Goal: Task Accomplishment & Management: Manage account settings

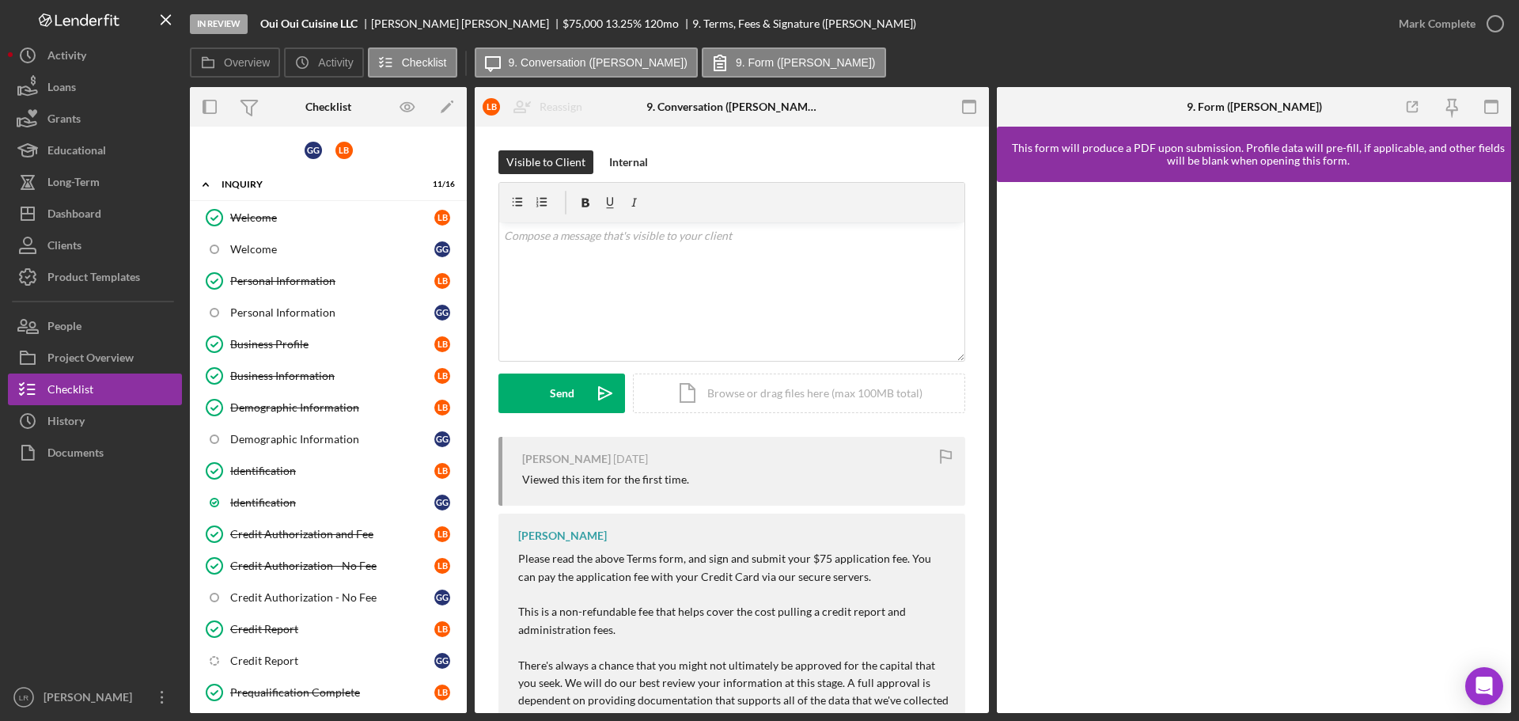
scroll to position [475, 0]
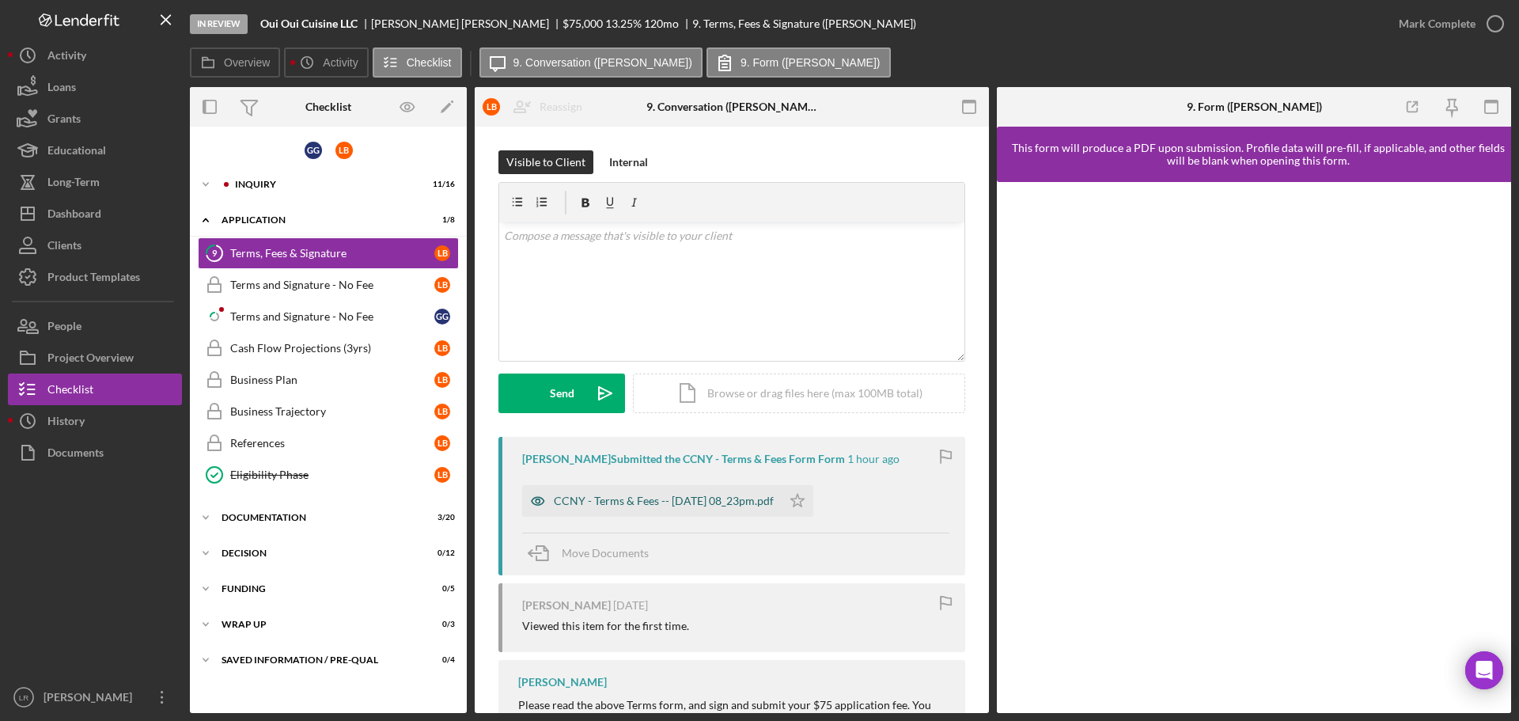
click at [768, 503] on div "CCNY - Terms & Fees -- 2025-10-07 08_23pm.pdf" at bounding box center [664, 500] width 220 height 13
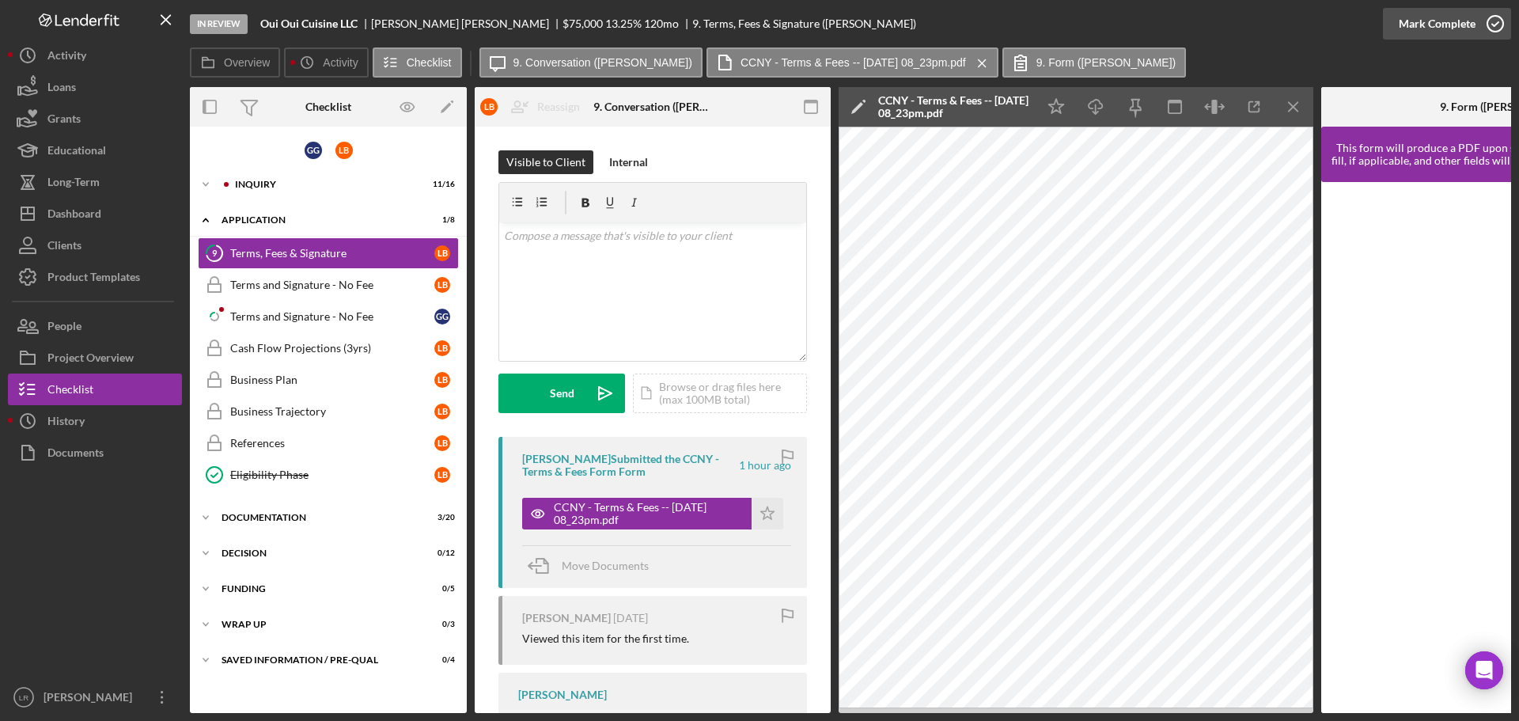
click at [1479, 25] on icon "button" at bounding box center [1496, 24] width 40 height 40
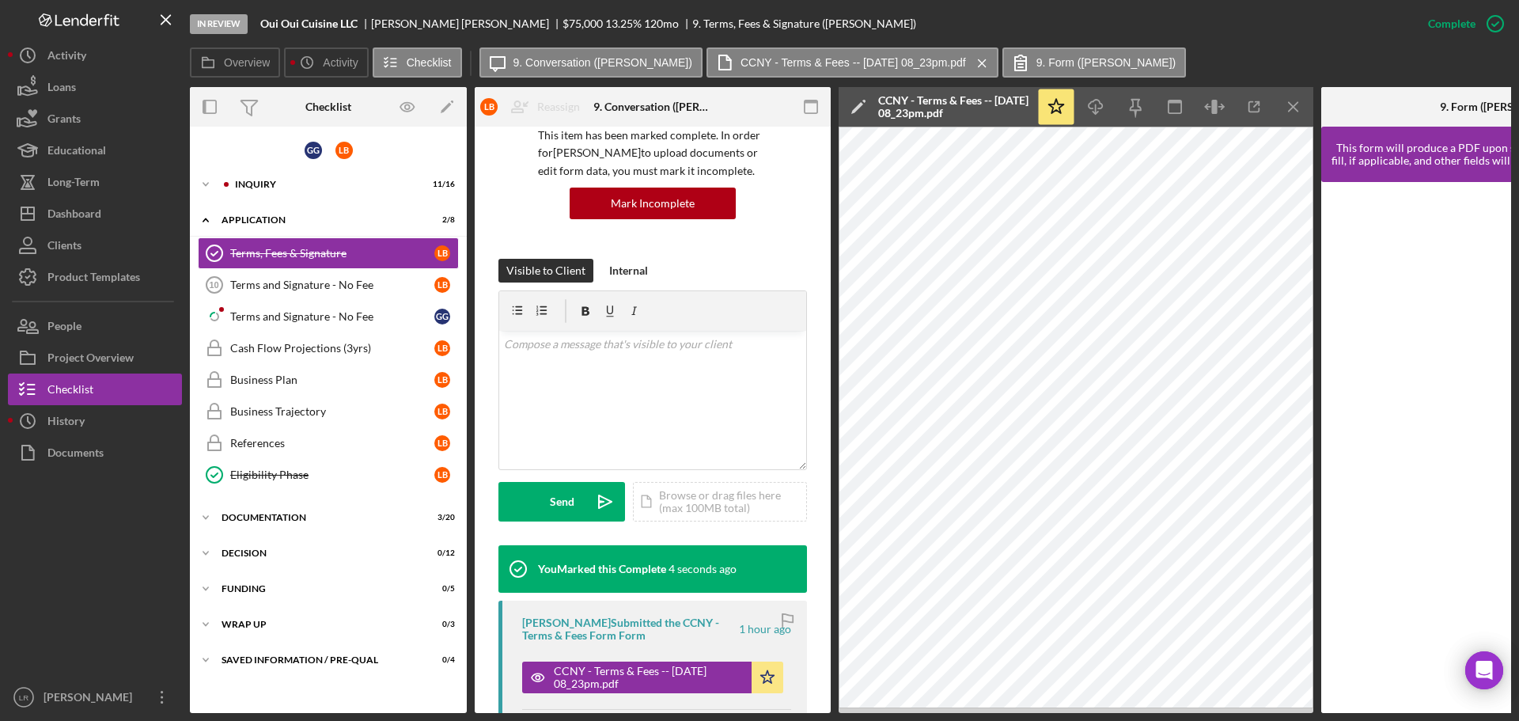
scroll to position [316, 0]
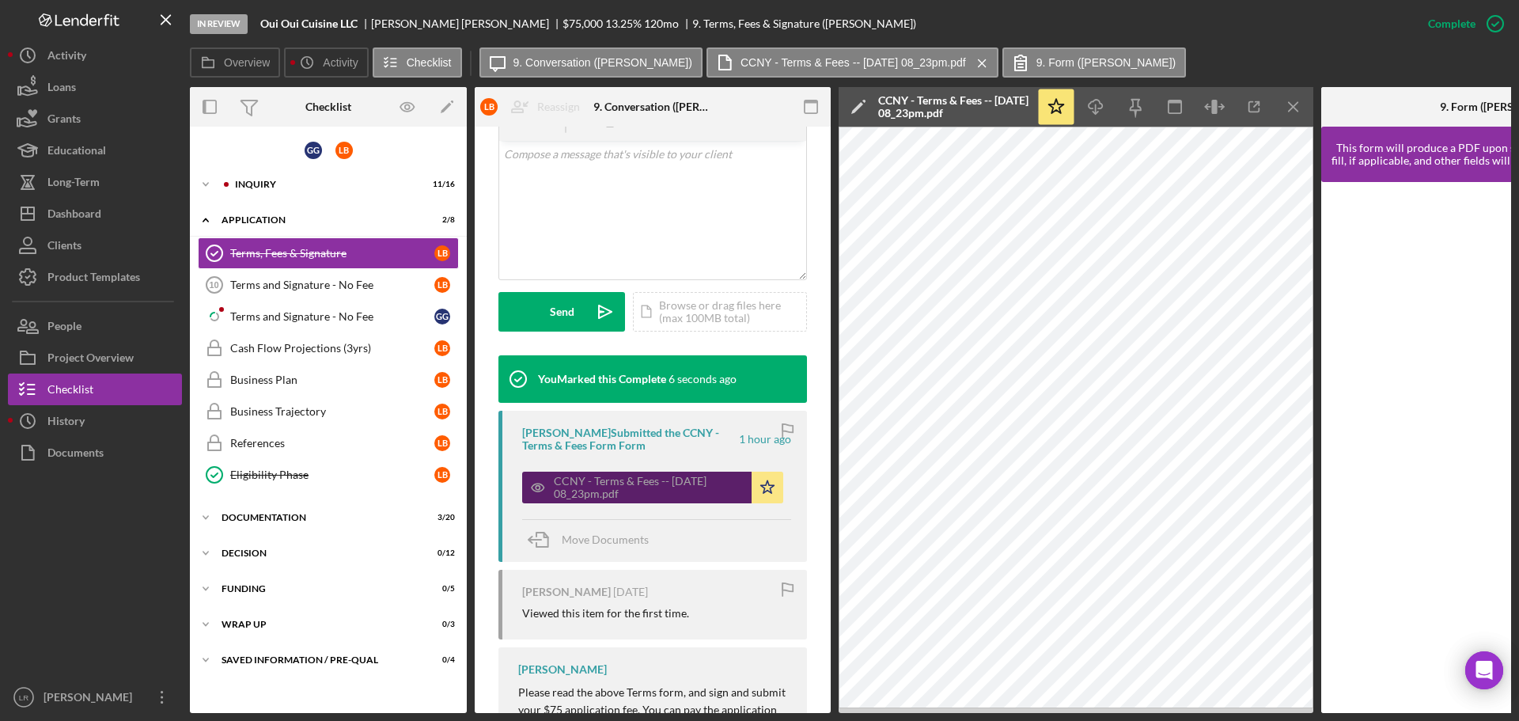
click at [666, 491] on div "CCNY - Terms & Fees -- 2025-10-07 08_23pm.pdf" at bounding box center [649, 487] width 190 height 25
click at [851, 104] on icon "Icon/Edit" at bounding box center [859, 107] width 40 height 40
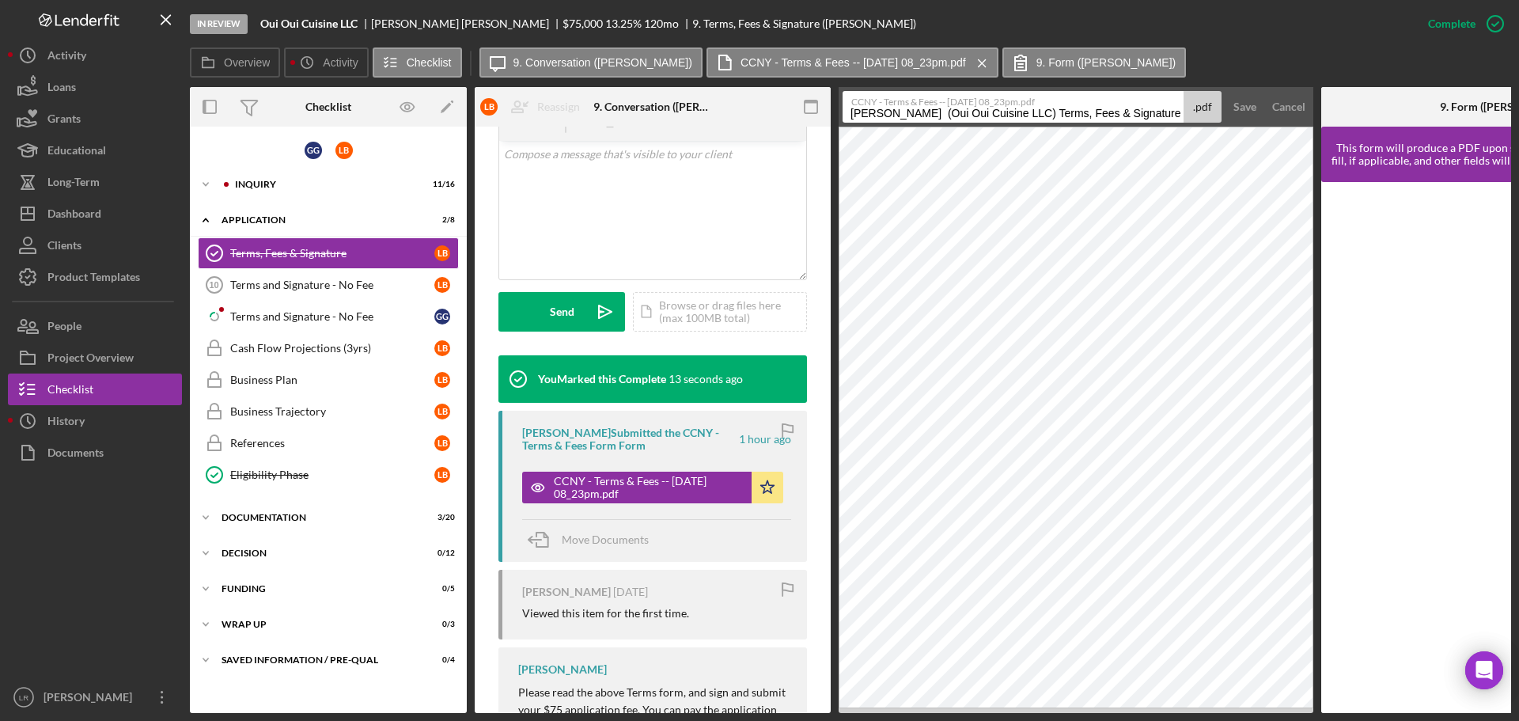
drag, startPoint x: 1034, startPoint y: 114, endPoint x: 603, endPoint y: 122, distance: 431.3
click at [604, 122] on div "Overview Internal Workflow Stage In Review Icon/Dropdown Arrow Archive (can una…" at bounding box center [850, 400] width 1321 height 626
click at [972, 111] on input "Terms, Fees & Signature 20251008" at bounding box center [1013, 107] width 341 height 32
type input "Terms, Fees & Signature 20251008"
click at [1249, 106] on div "Save" at bounding box center [1244, 107] width 23 height 32
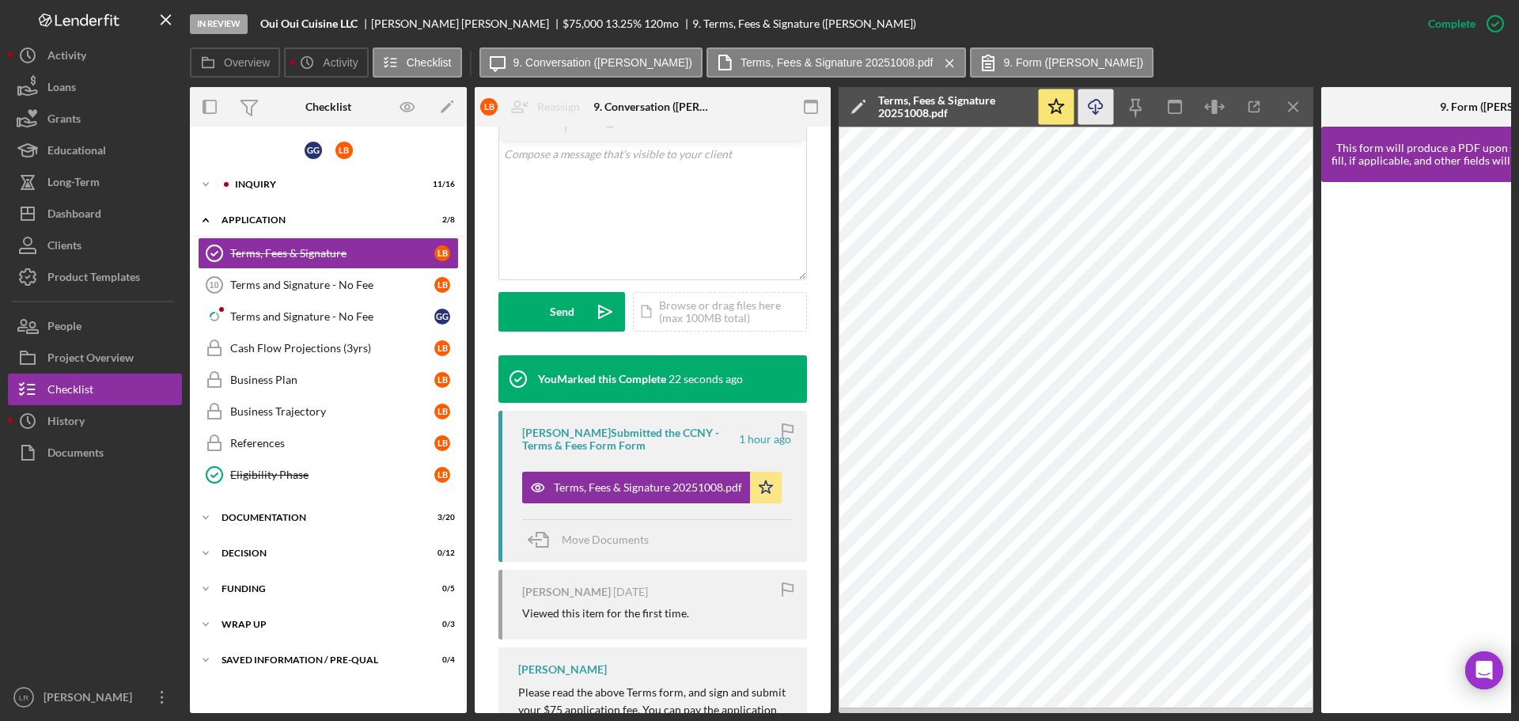
click at [1100, 110] on icon "Icon/Download" at bounding box center [1096, 107] width 36 height 36
click at [1110, 50] on div "Overview Icon/History Activity Checklist Icon/Message 9. Conversation (Laura B.…" at bounding box center [850, 63] width 1321 height 32
click at [248, 169] on div "Icon/Expander Inquiry 11 / 16" at bounding box center [328, 185] width 277 height 32
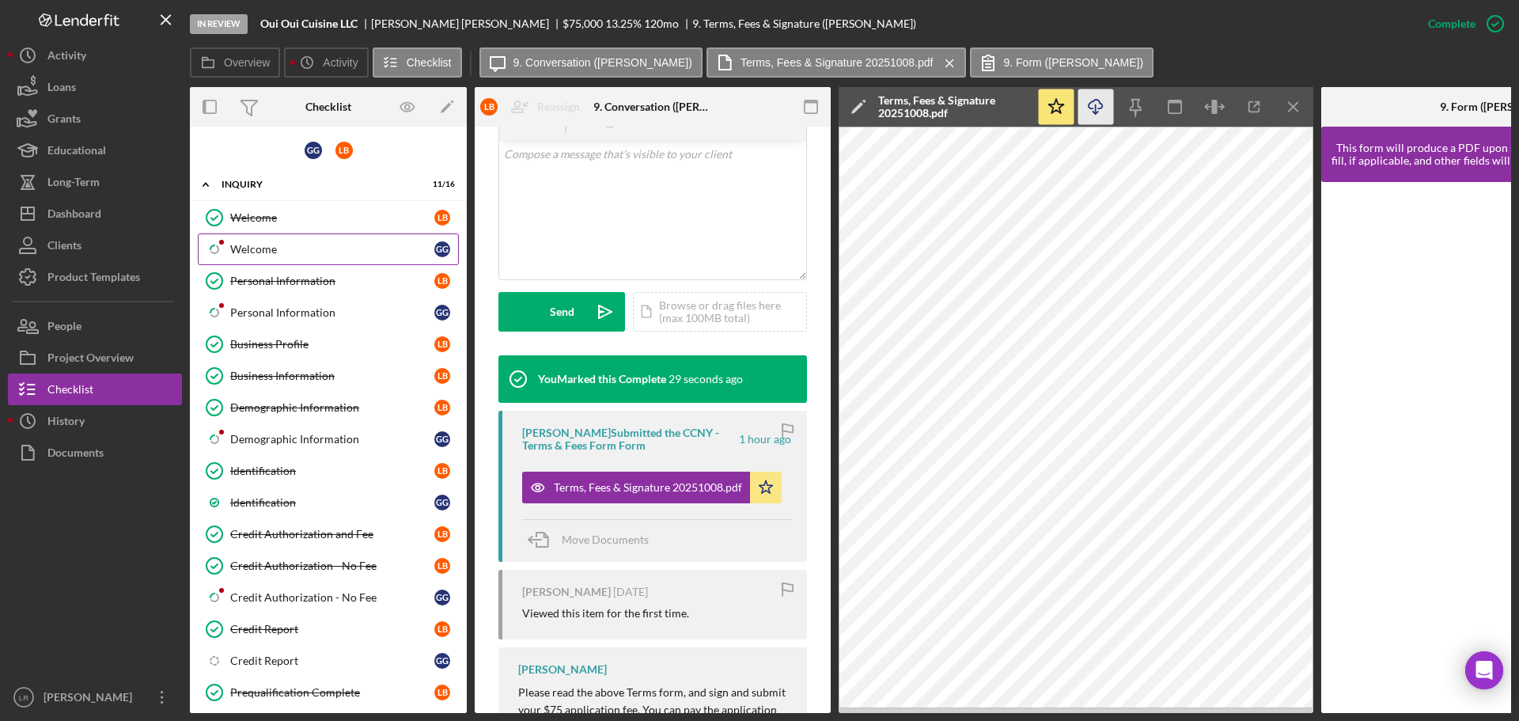
click at [266, 254] on div "Welcome" at bounding box center [332, 249] width 204 height 13
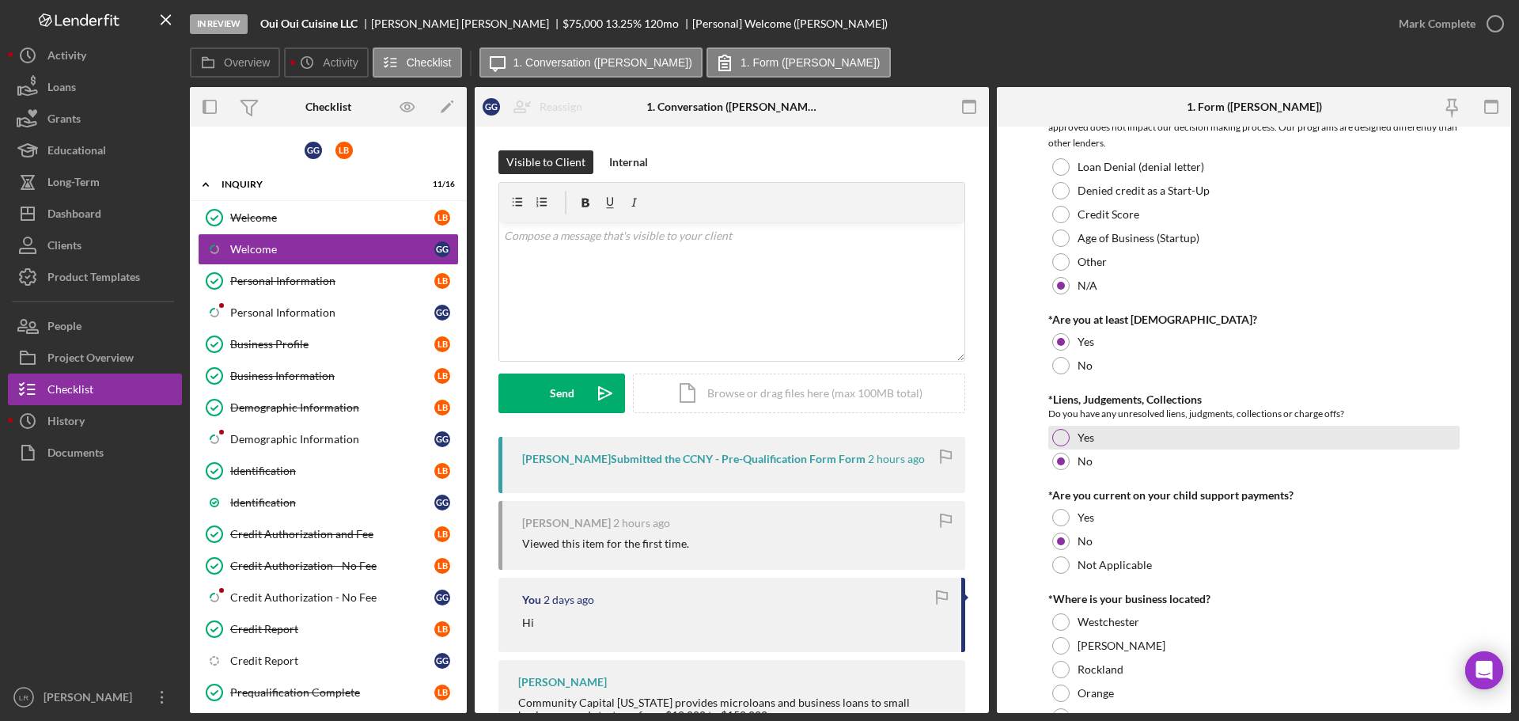
scroll to position [237, 0]
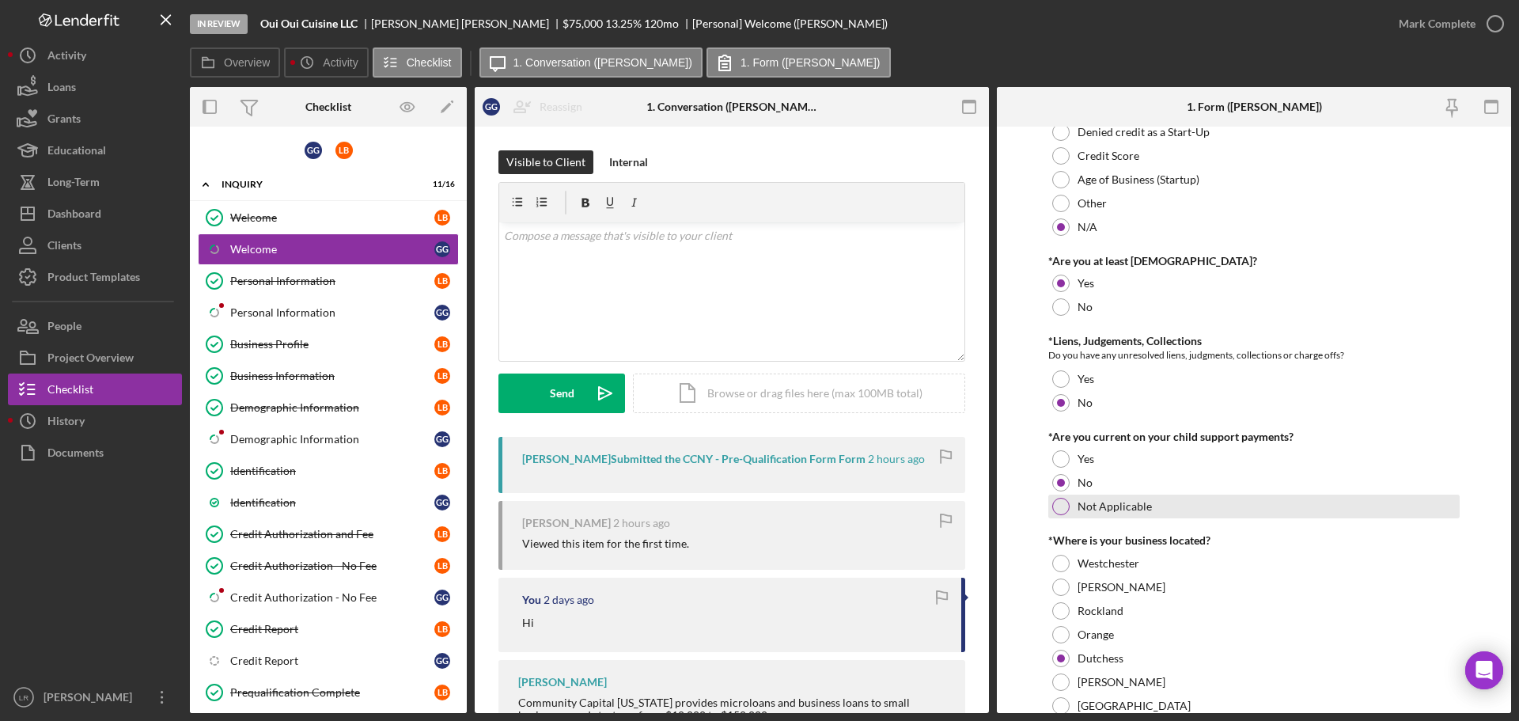
click at [1094, 505] on label "Not Applicable" at bounding box center [1115, 506] width 74 height 13
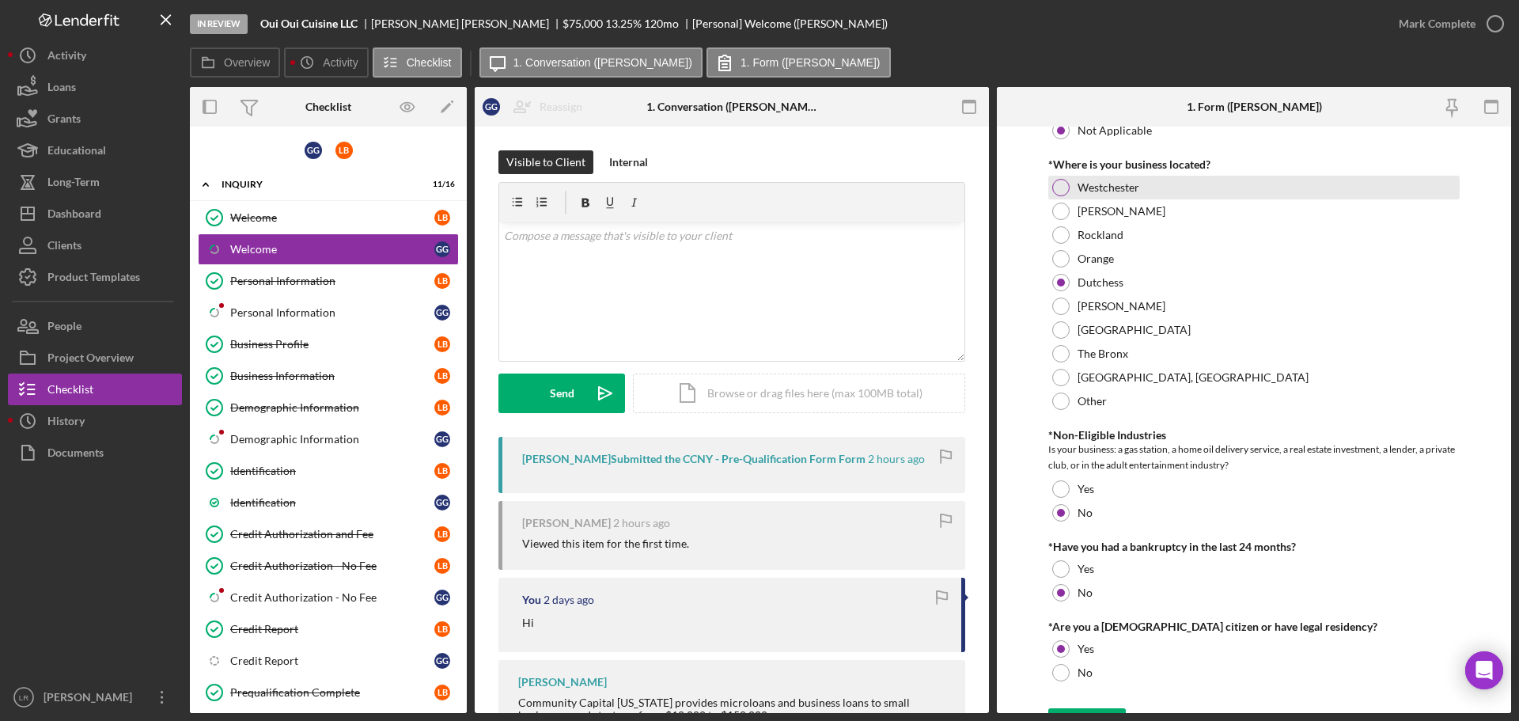
scroll to position [642, 0]
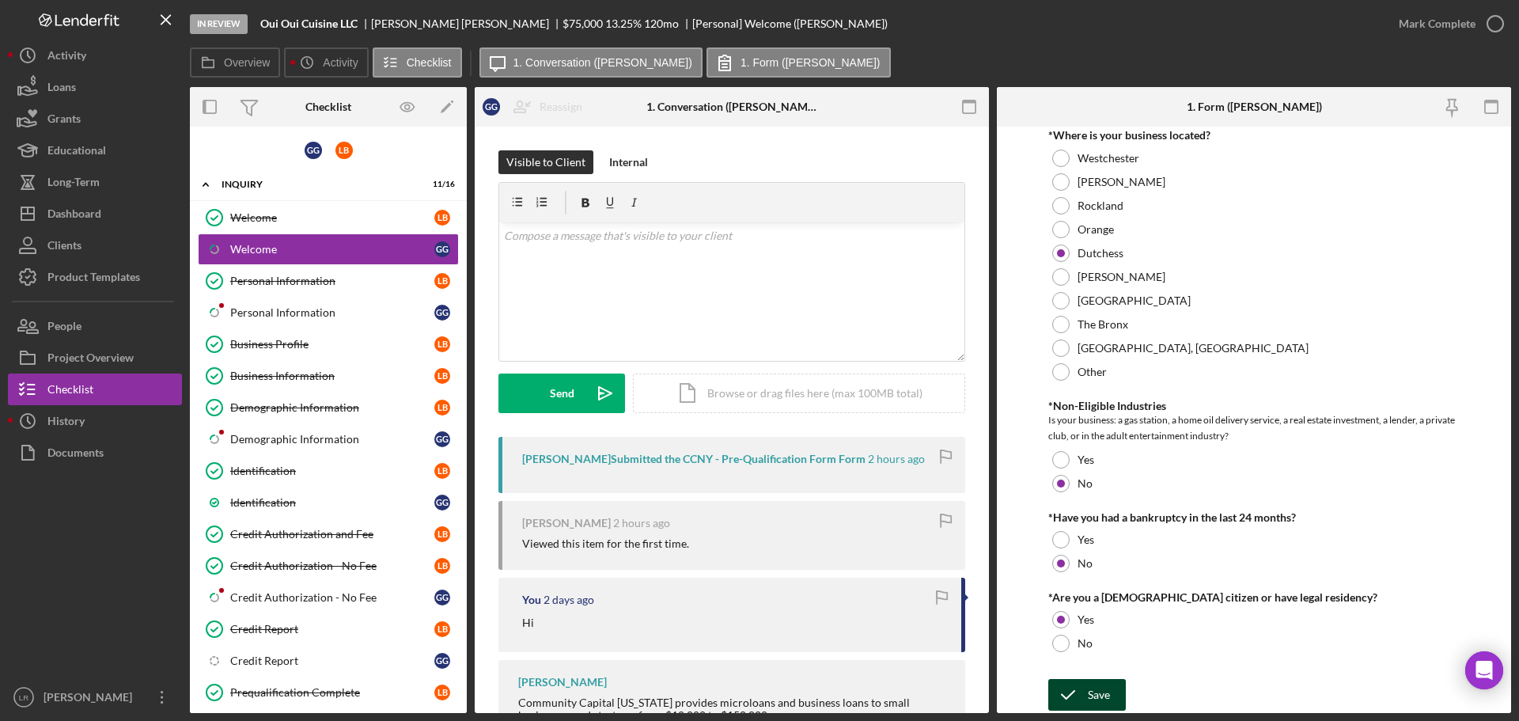
click at [1085, 698] on icon "submit" at bounding box center [1068, 695] width 40 height 40
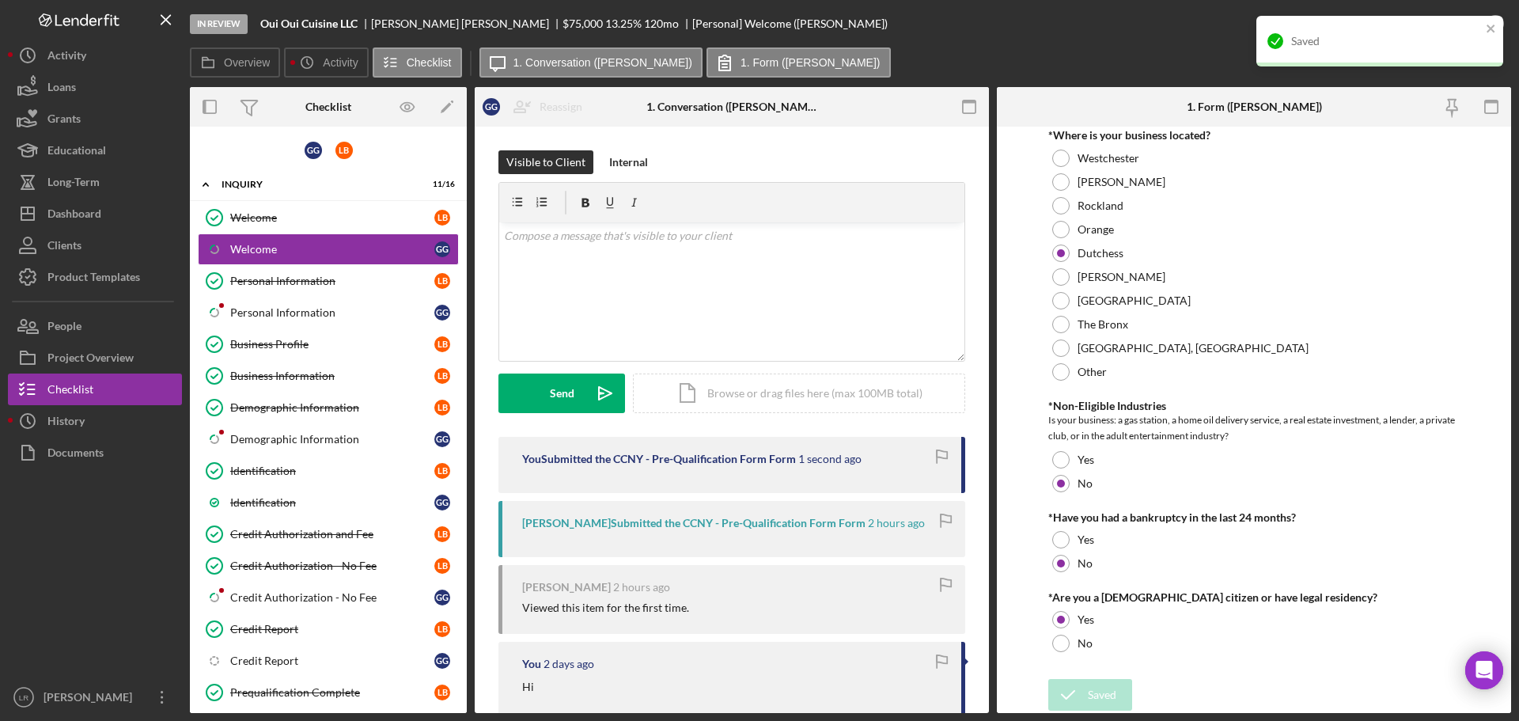
click at [1501, 27] on div "Saved" at bounding box center [1379, 41] width 247 height 51
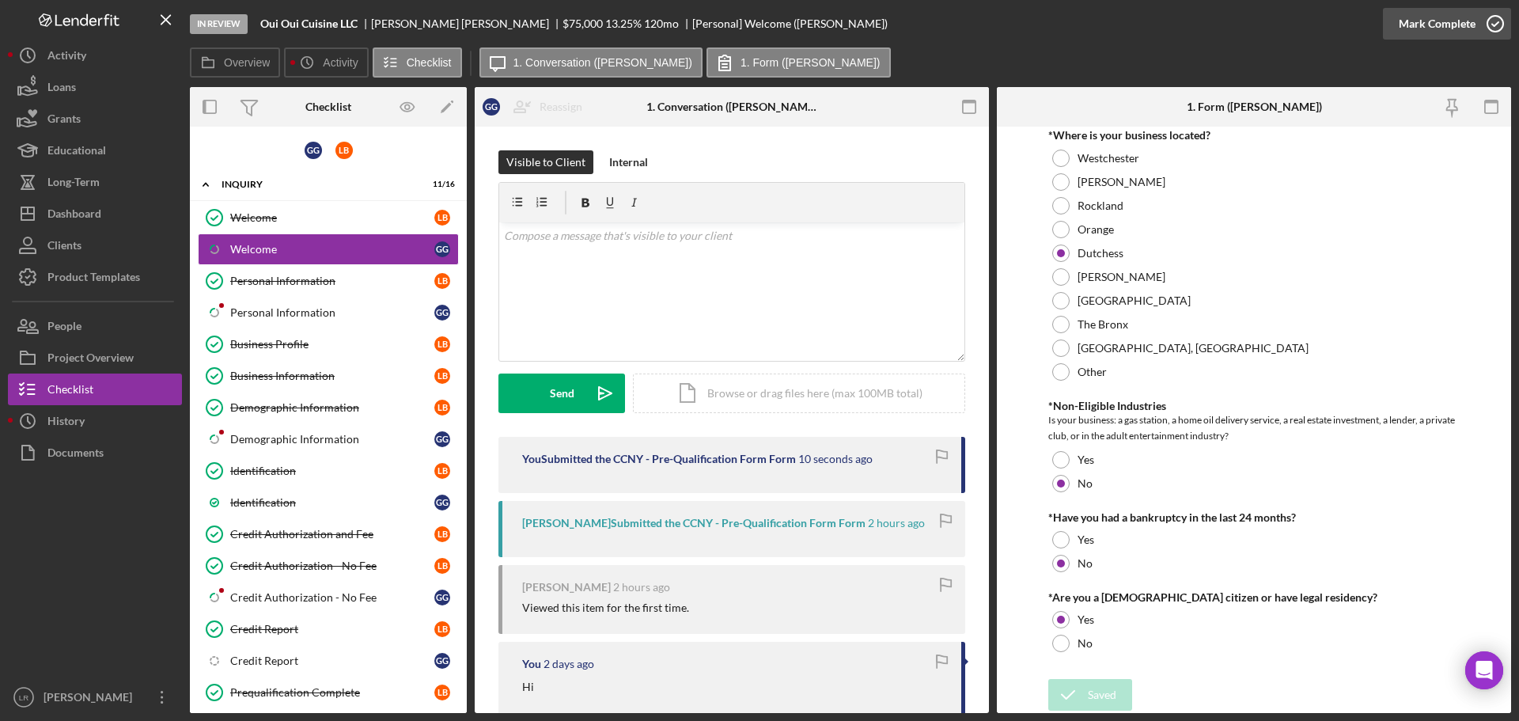
click at [1493, 29] on icon "button" at bounding box center [1496, 24] width 40 height 40
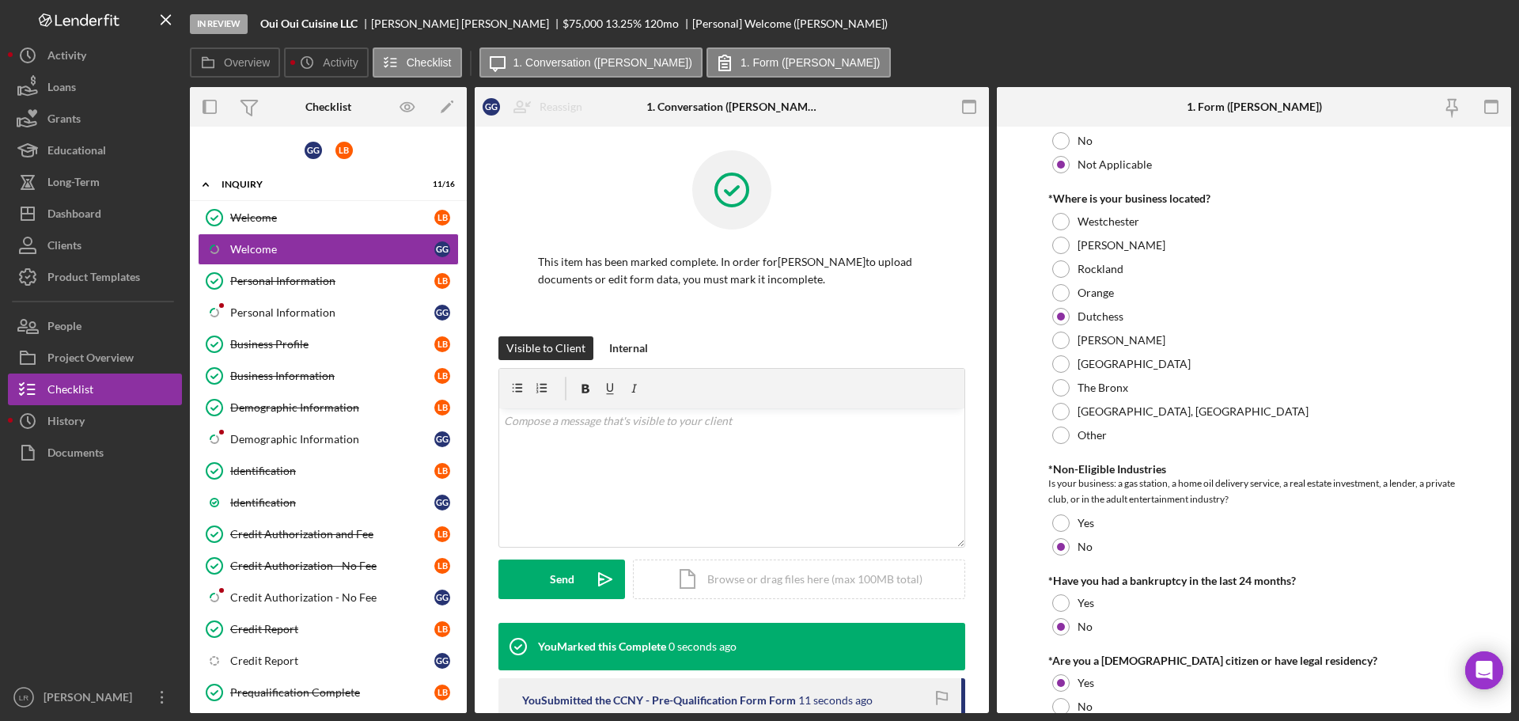
scroll to position [706, 0]
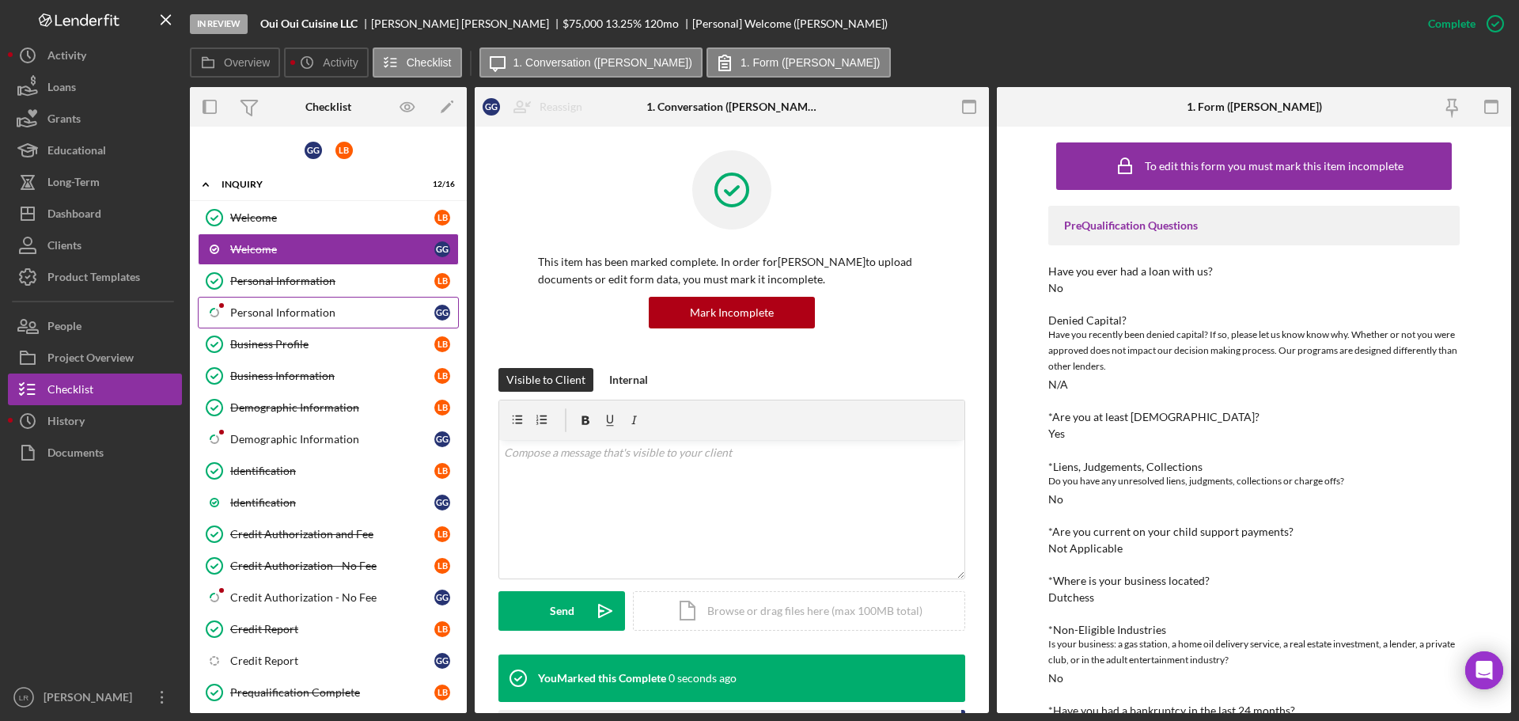
click at [256, 313] on div "Personal Information" at bounding box center [332, 312] width 204 height 13
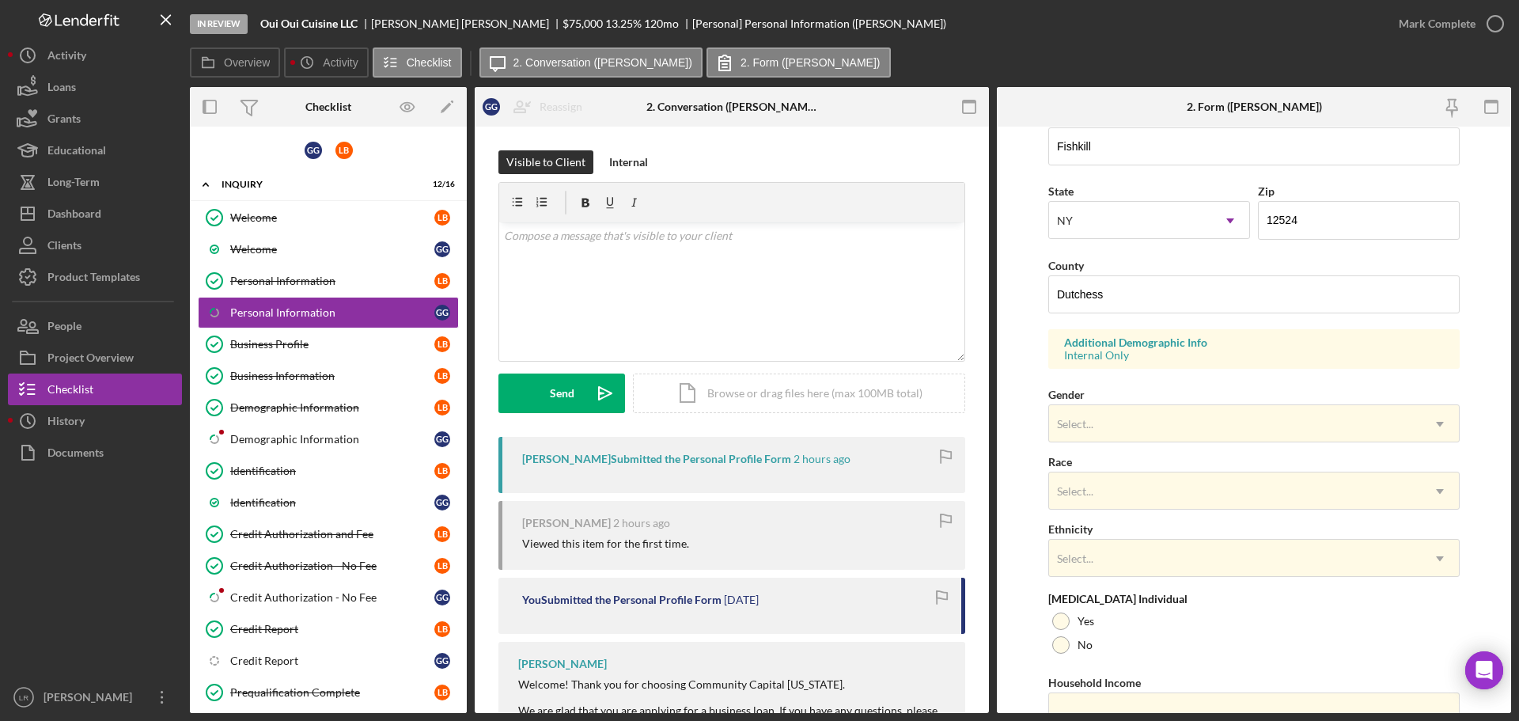
scroll to position [470, 0]
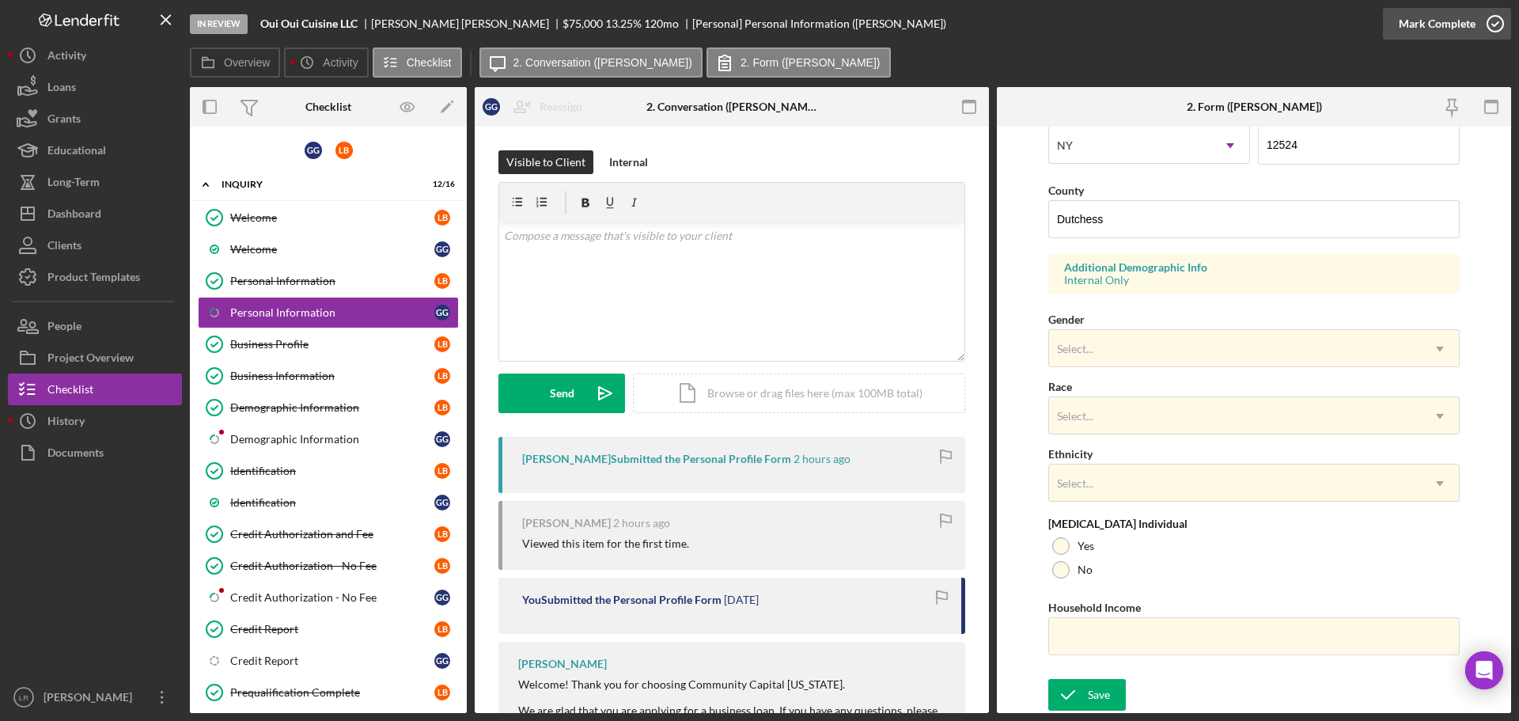
click at [1453, 27] on div "Mark Complete" at bounding box center [1437, 24] width 77 height 32
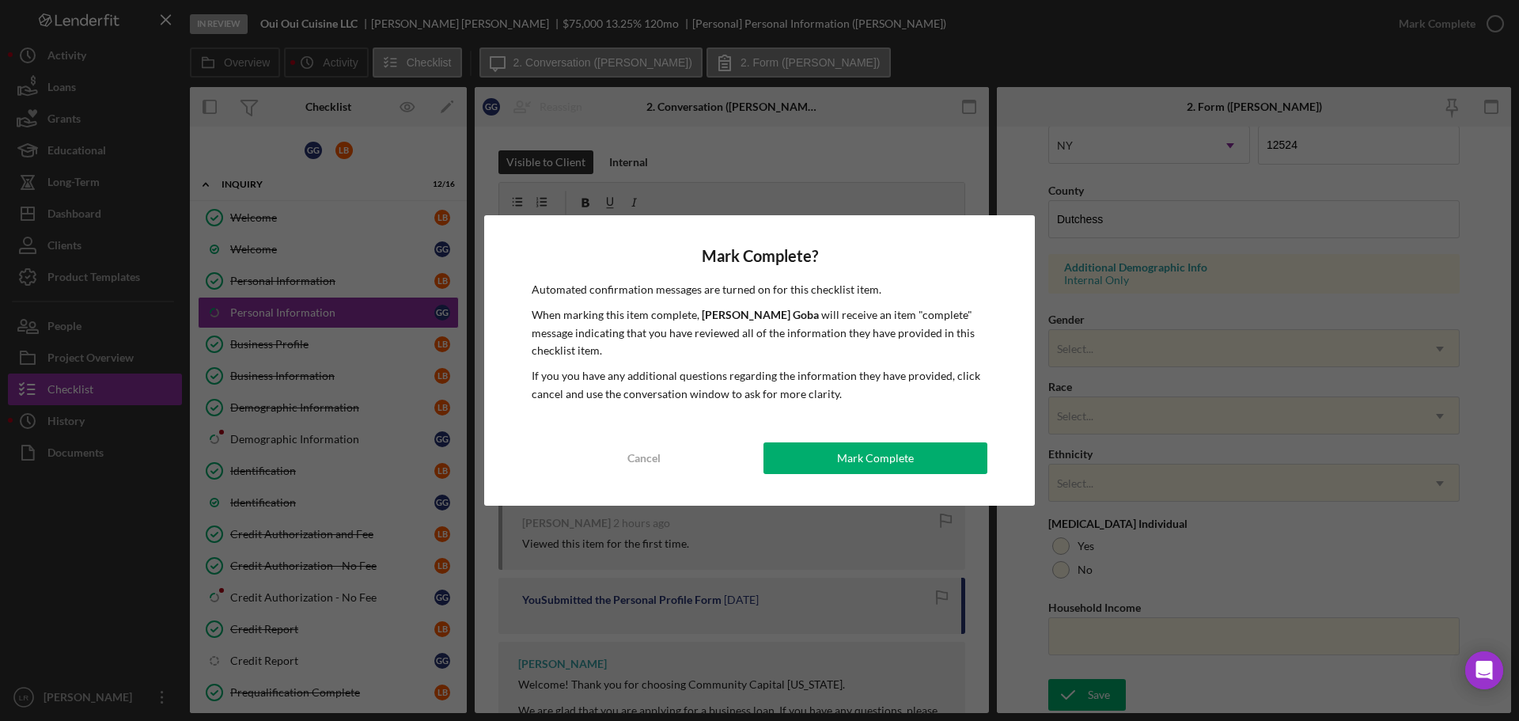
click at [853, 459] on div "Mark Complete" at bounding box center [875, 458] width 77 height 32
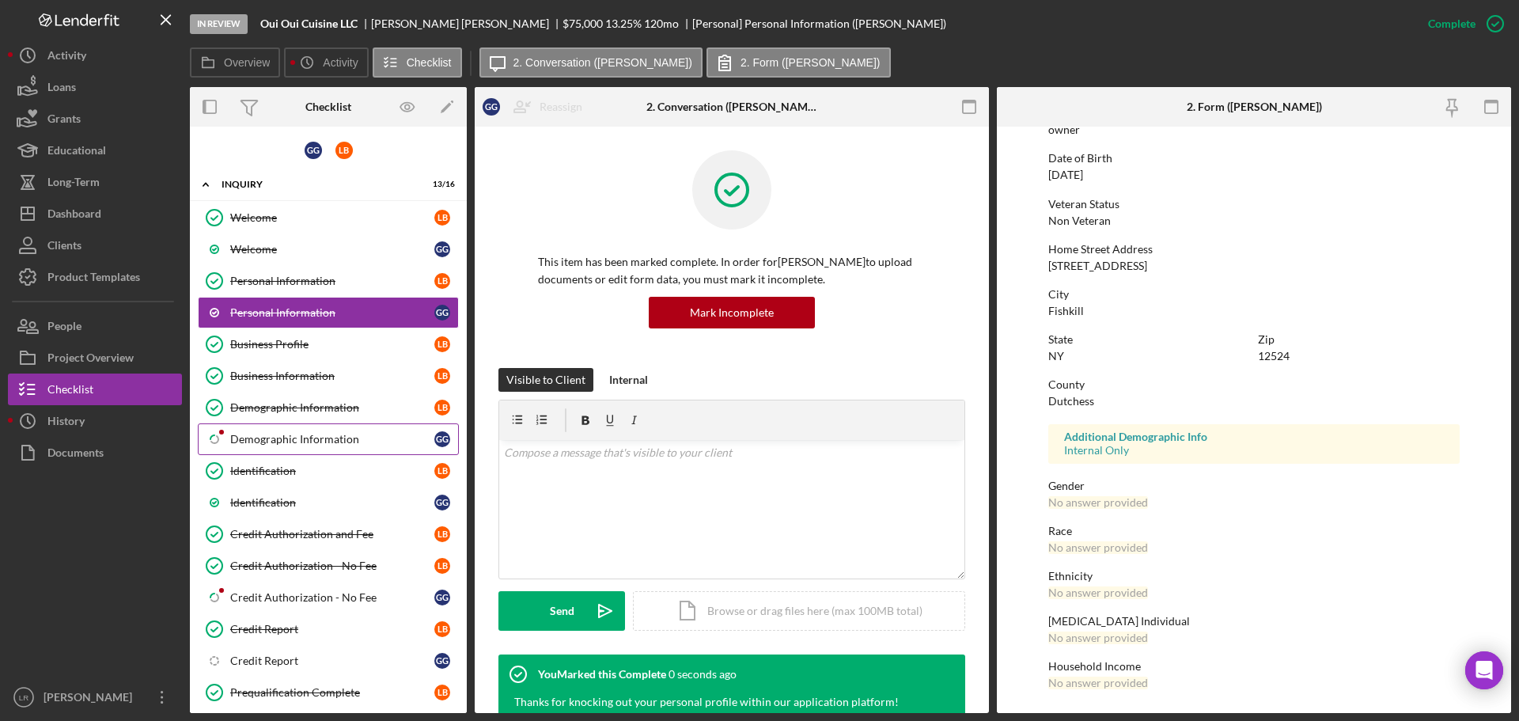
scroll to position [152, 0]
click at [289, 431] on link "Icon/Checklist Item Sub Partial Demographic Information G G" at bounding box center [328, 439] width 261 height 32
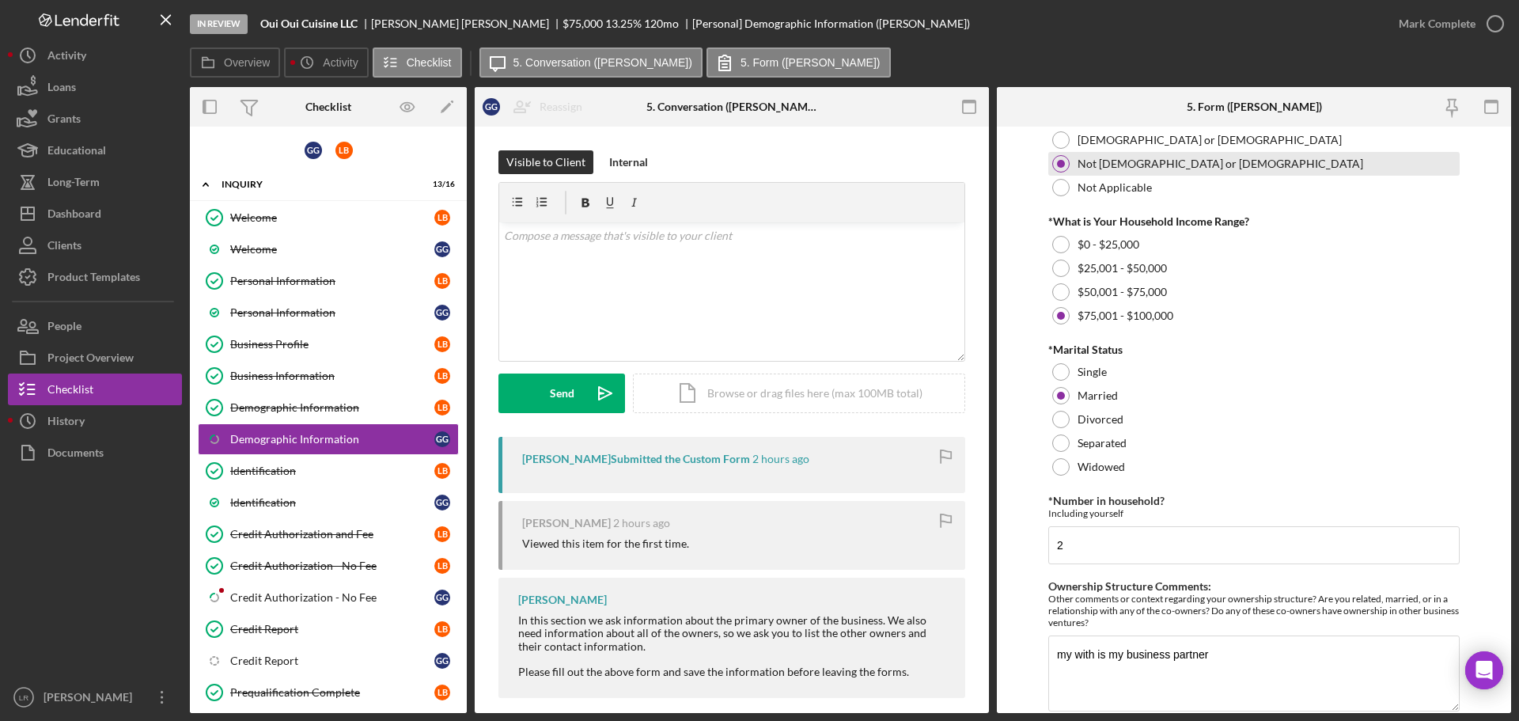
scroll to position [639, 0]
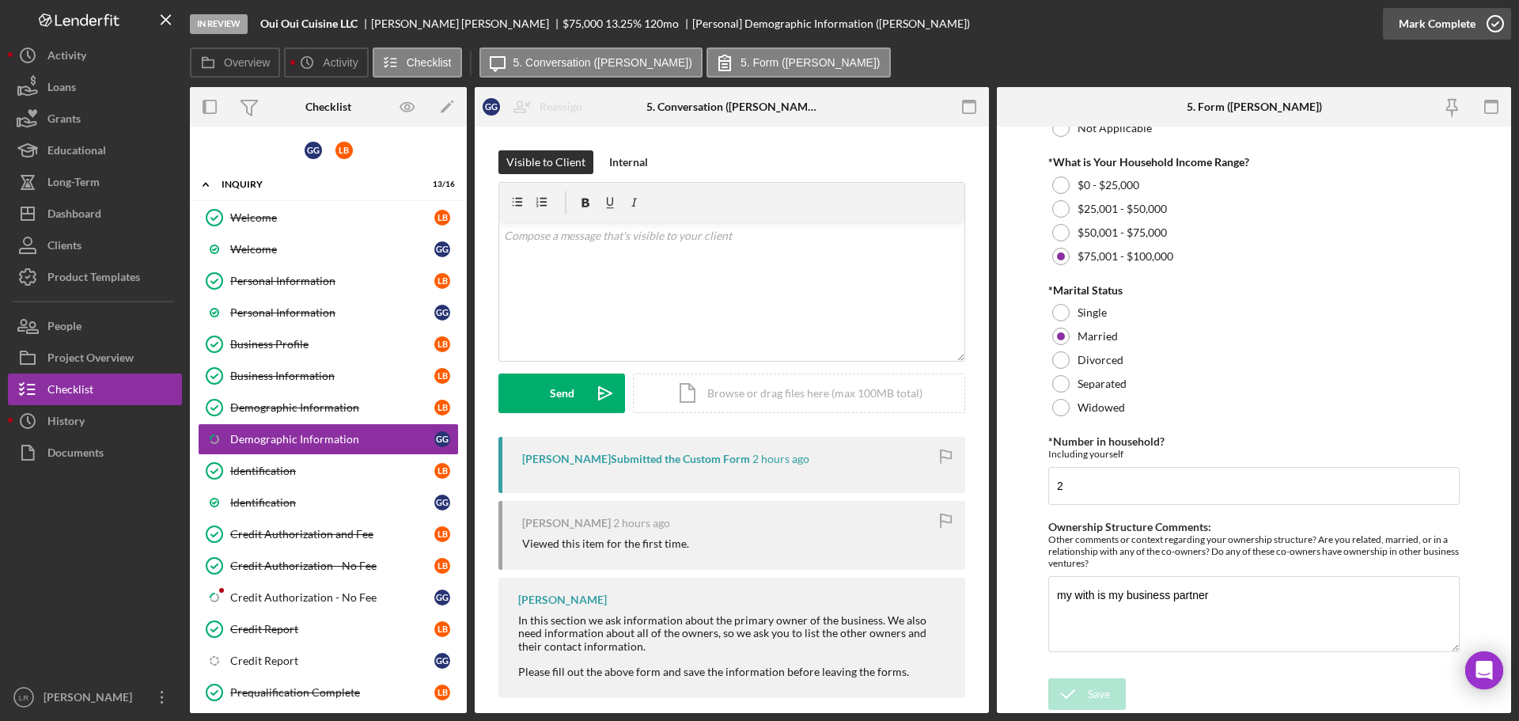
click at [1477, 26] on icon "button" at bounding box center [1496, 24] width 40 height 40
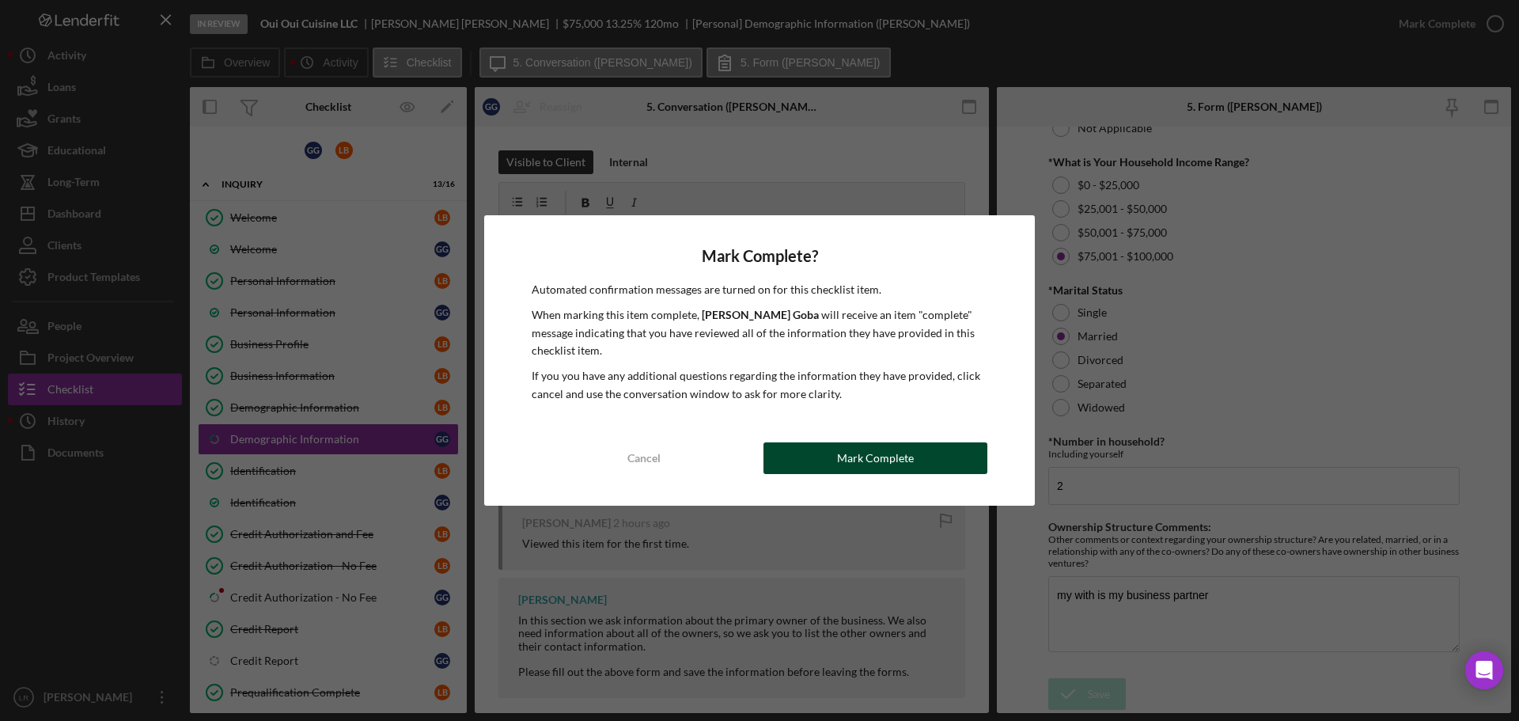
click at [895, 451] on div "Mark Complete" at bounding box center [875, 458] width 77 height 32
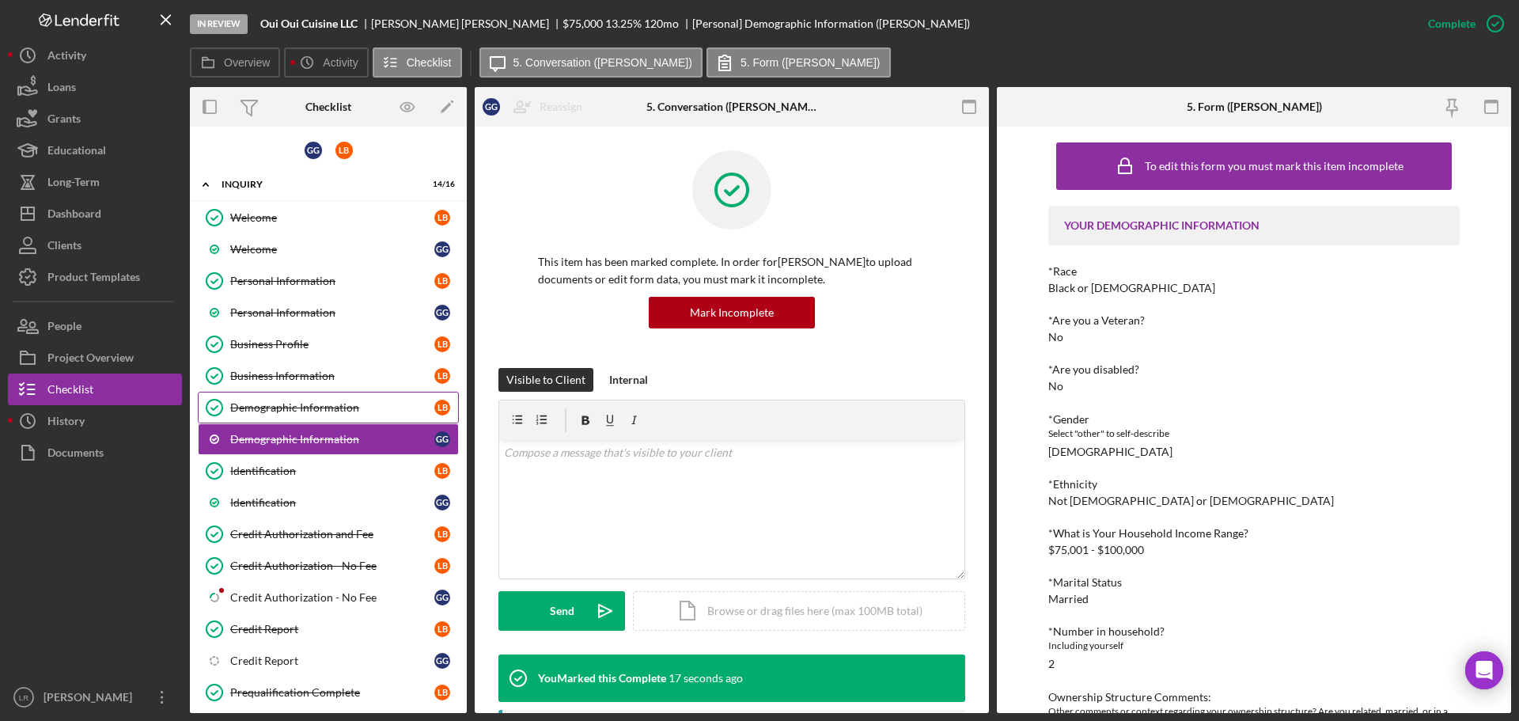
scroll to position [158, 0]
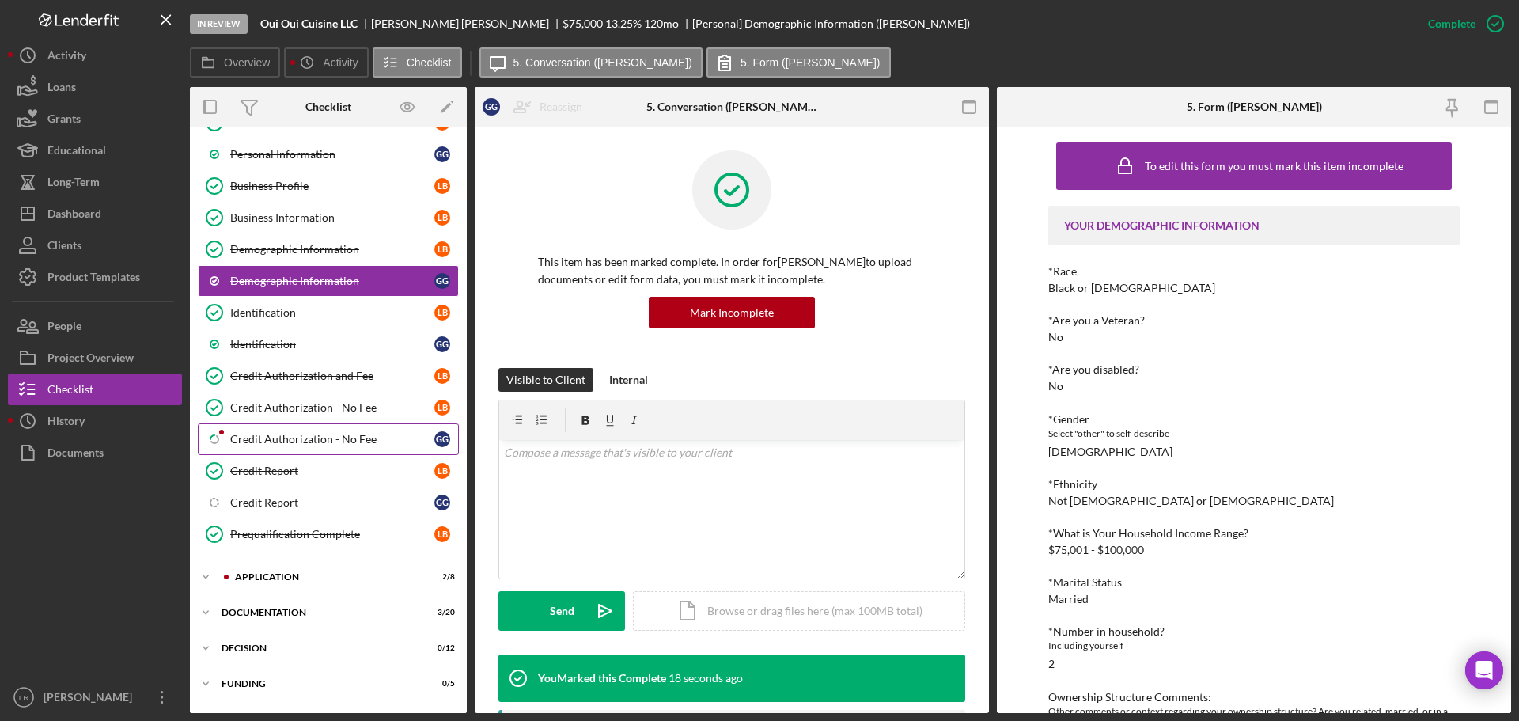
drag, startPoint x: 331, startPoint y: 441, endPoint x: 351, endPoint y: 432, distance: 21.6
click at [331, 441] on div "Credit Authorization - No Fee" at bounding box center [332, 439] width 204 height 13
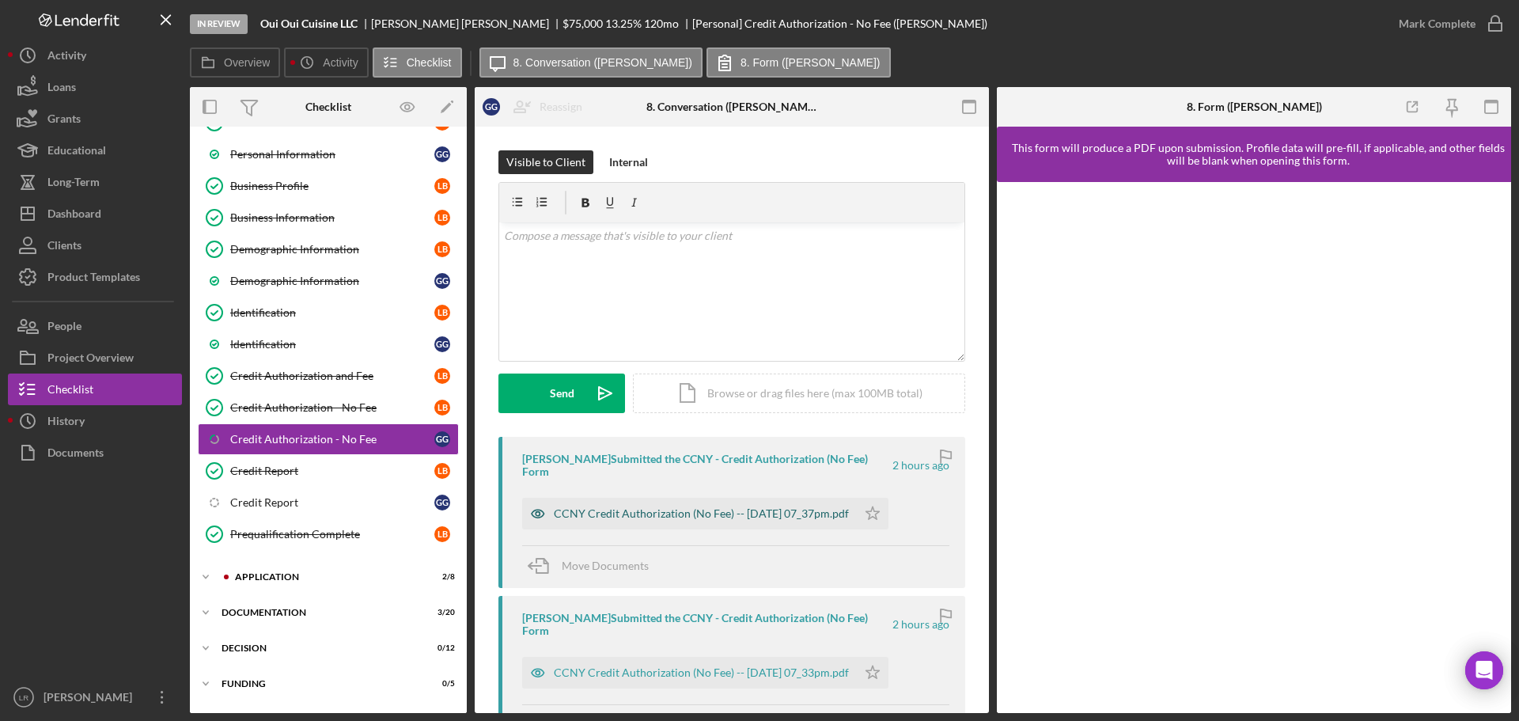
click at [606, 512] on div "CCNY Credit Authorization (No Fee) -- 2025-10-07 07_37pm.pdf" at bounding box center [701, 513] width 295 height 13
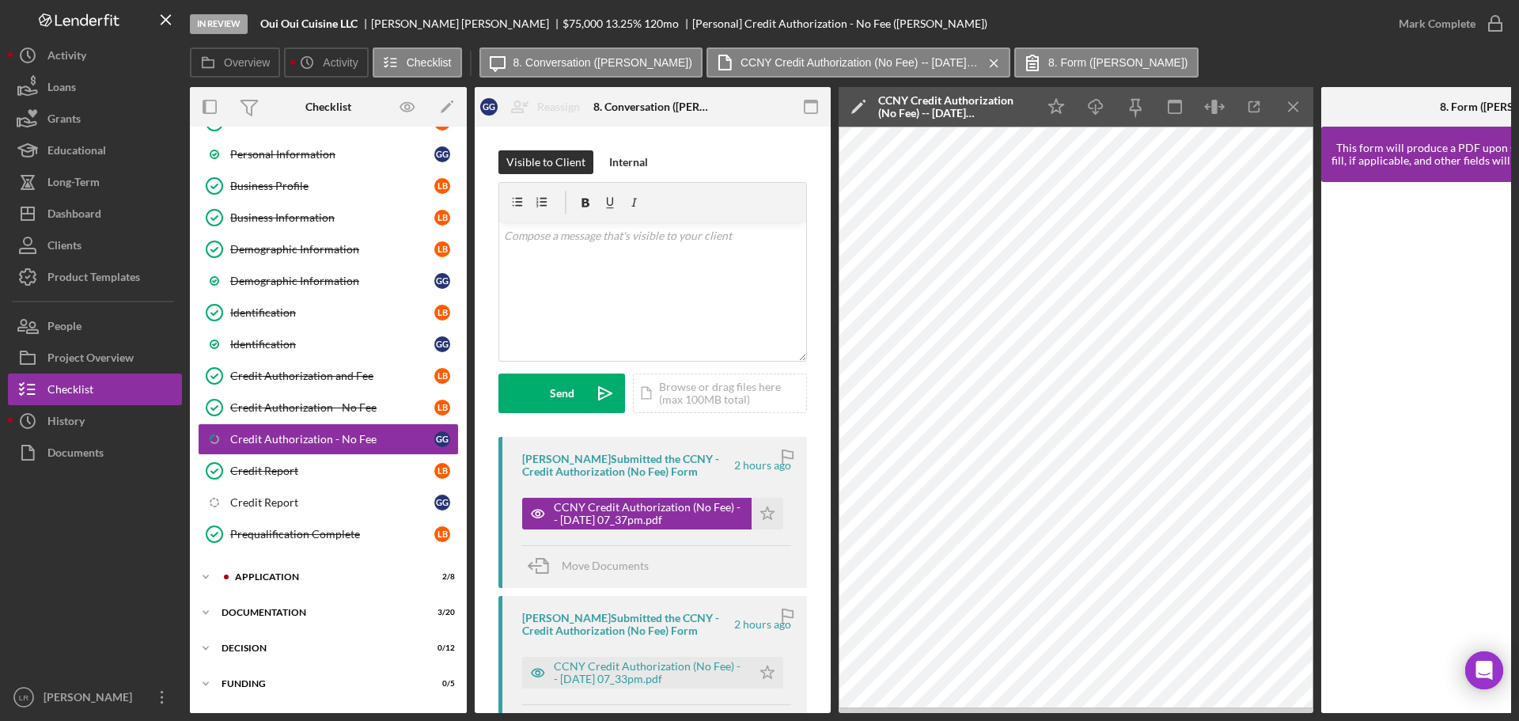
click at [854, 106] on icon "Icon/Edit" at bounding box center [859, 107] width 40 height 40
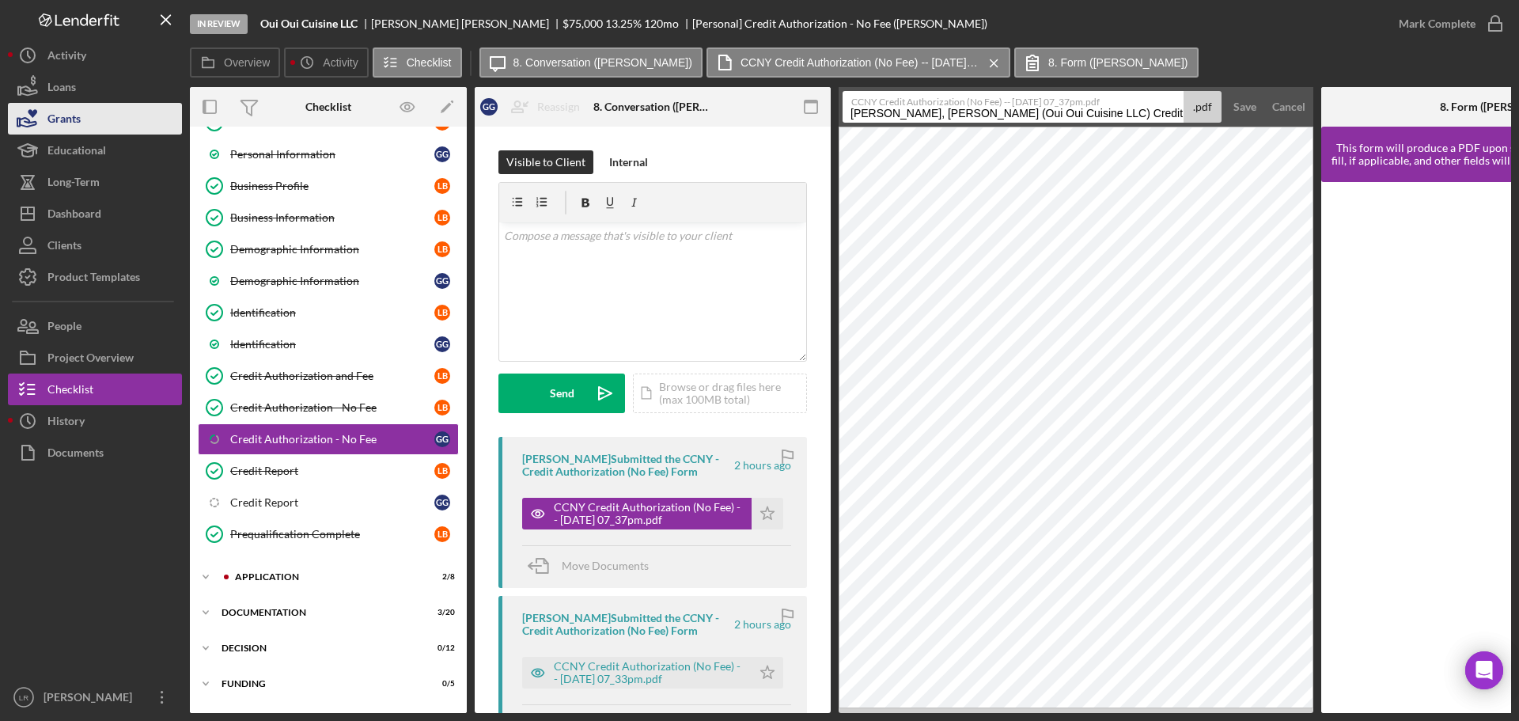
drag, startPoint x: 1089, startPoint y: 114, endPoint x: 118, endPoint y: 122, distance: 970.8
click at [118, 122] on div "In Review Oui Oui Cuisine LLC Laura Byrne $75,000 $75,000 13.25 % 120 mo [Perso…" at bounding box center [759, 356] width 1503 height 713
type input "Credit Authorization - No Fee 20251007"
click at [1240, 103] on div "Save" at bounding box center [1244, 107] width 23 height 32
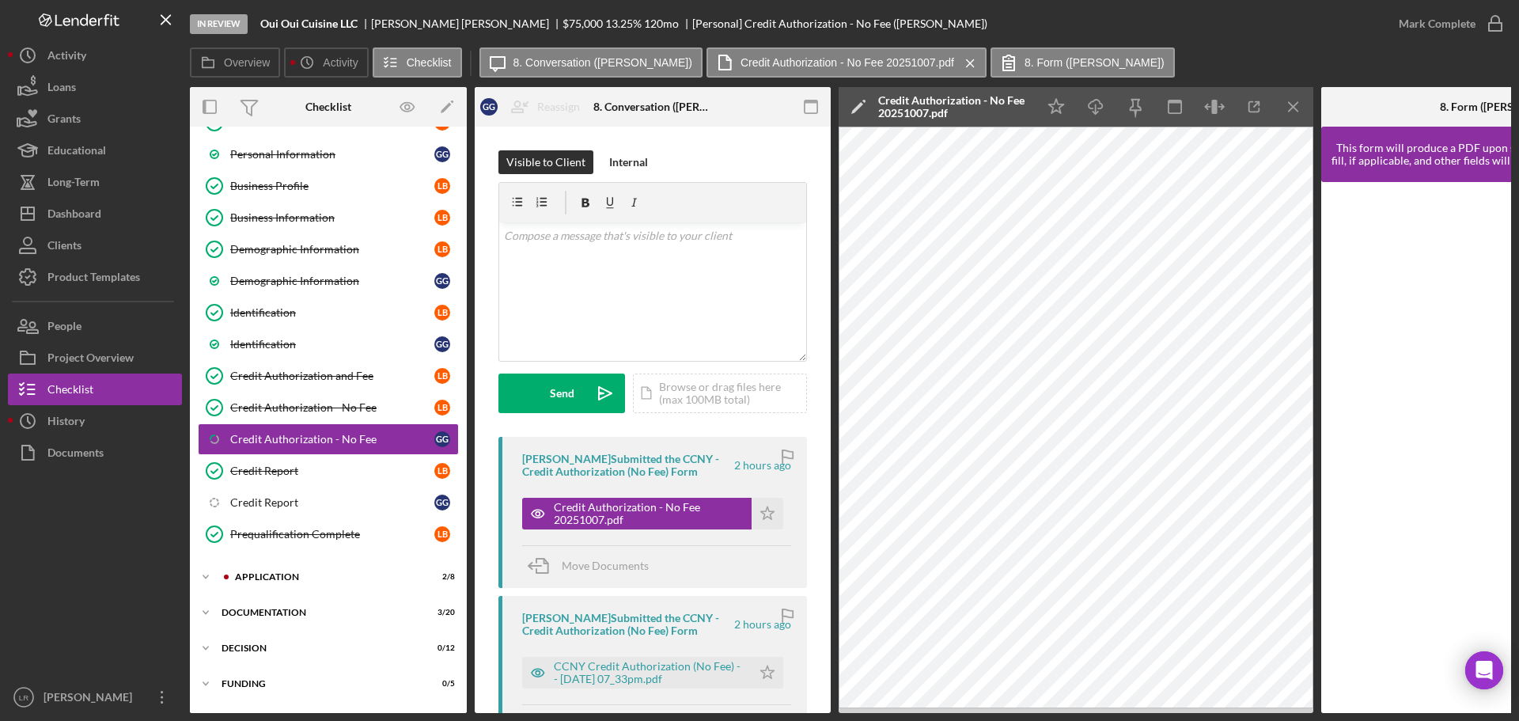
click at [859, 105] on polygon at bounding box center [857, 108] width 12 height 12
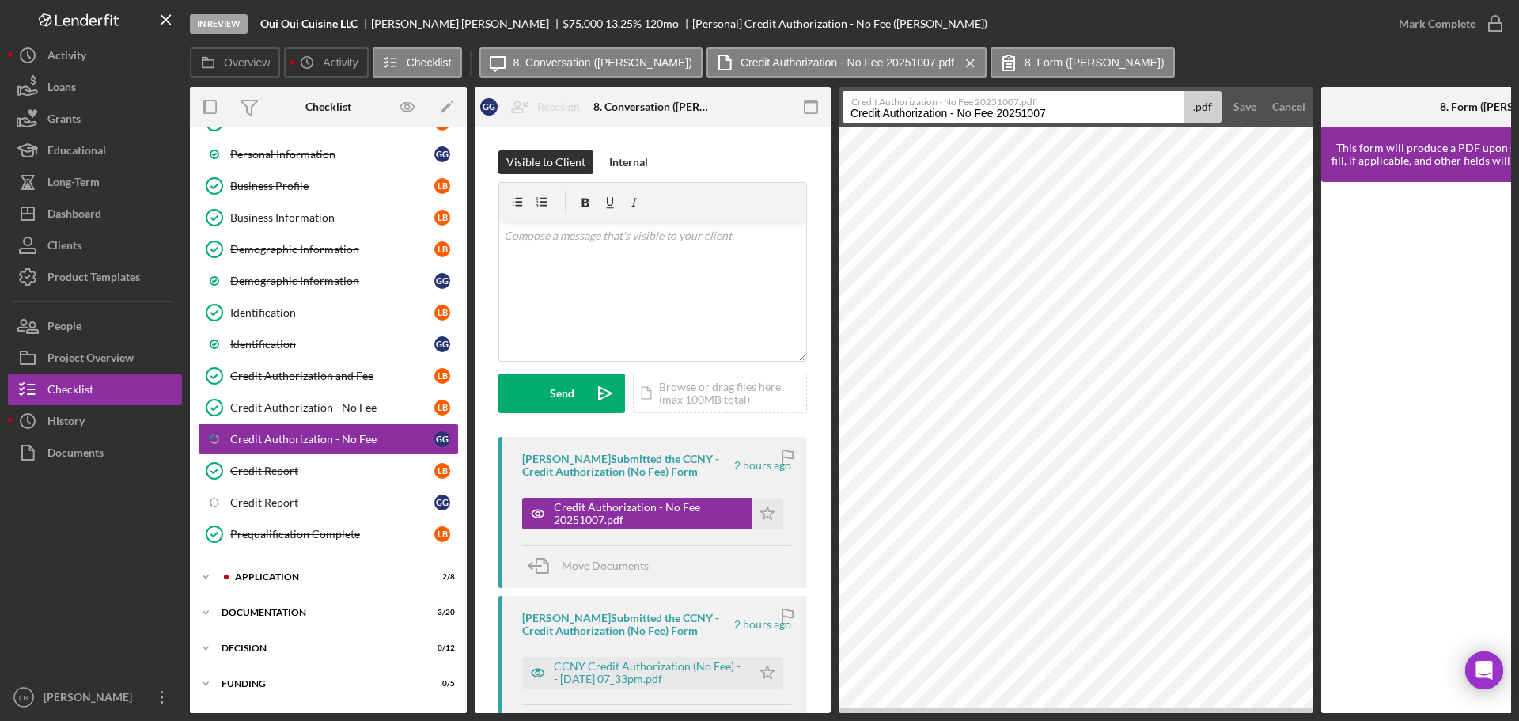
click at [1074, 116] on input "Credit Authorization - No Fee 20251007" at bounding box center [1013, 107] width 341 height 32
type input "Credit Authorization - No Fee (GG)"
click at [1246, 106] on div "Save" at bounding box center [1244, 107] width 23 height 32
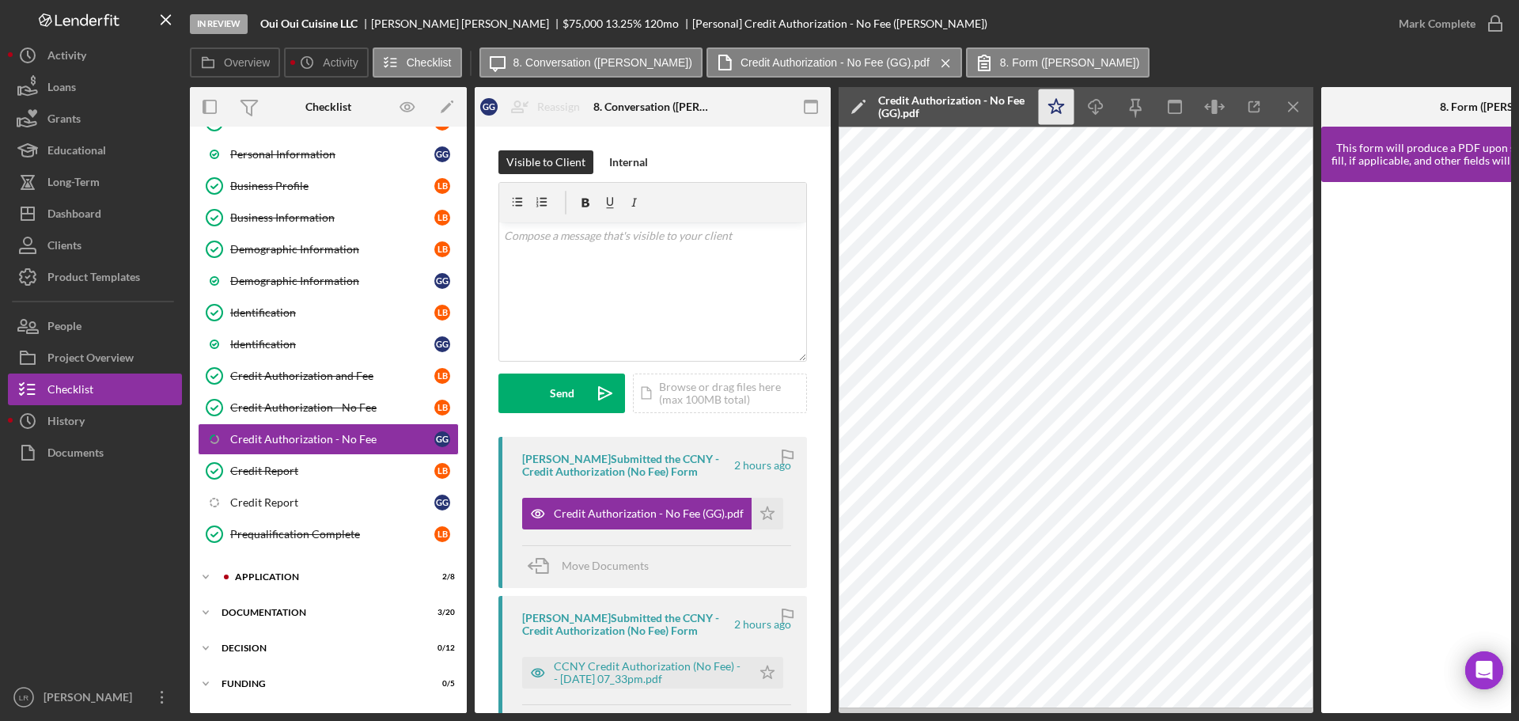
click at [1063, 111] on icon "Icon/Star" at bounding box center [1057, 107] width 36 height 36
click at [1095, 101] on icon "Icon/Download" at bounding box center [1096, 107] width 36 height 36
click at [1476, 21] on icon "button" at bounding box center [1496, 24] width 40 height 40
